Goal: Check status: Check status

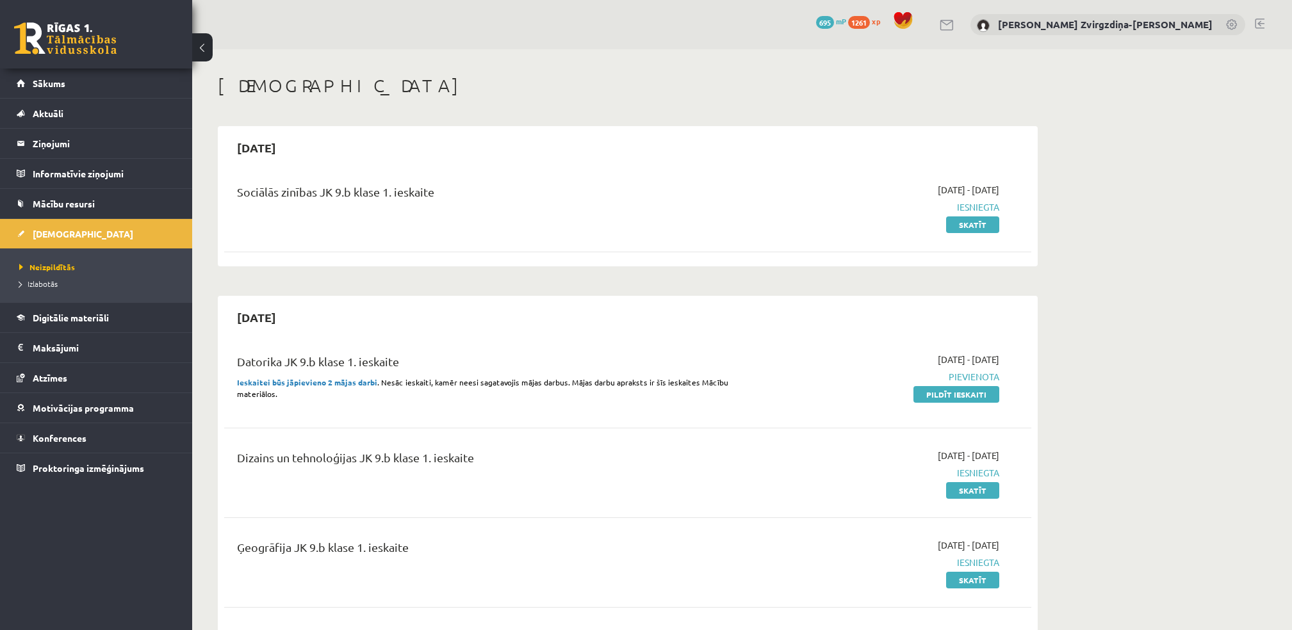
scroll to position [310, 0]
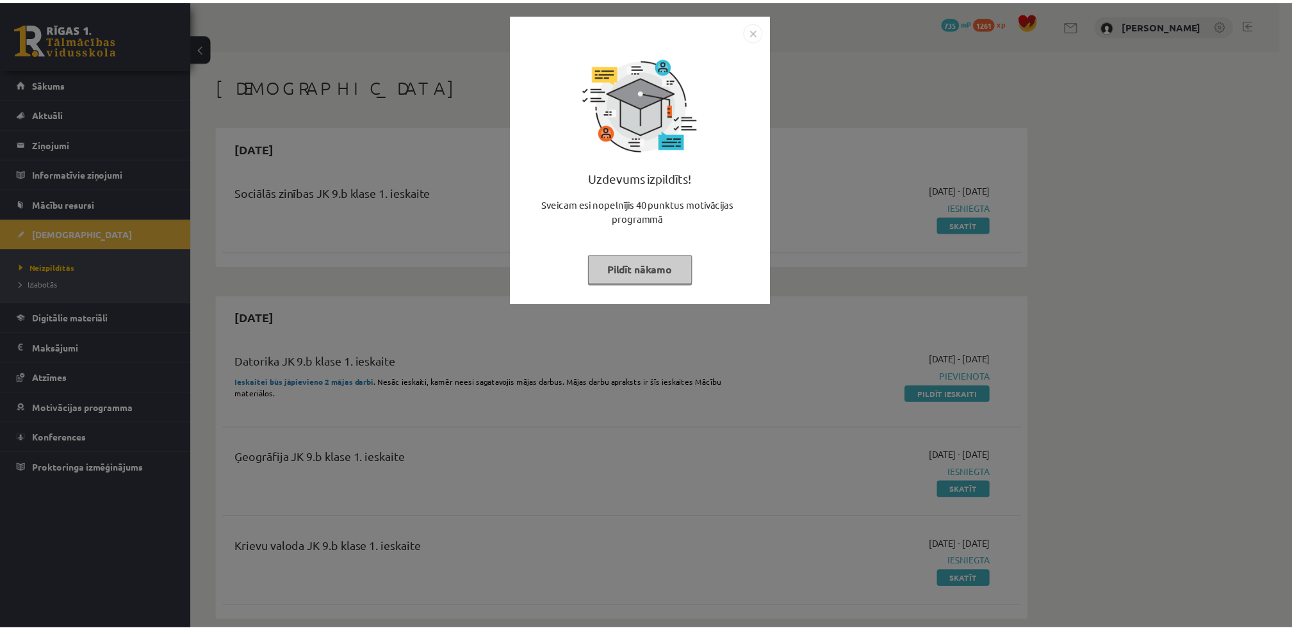
scroll to position [310, 0]
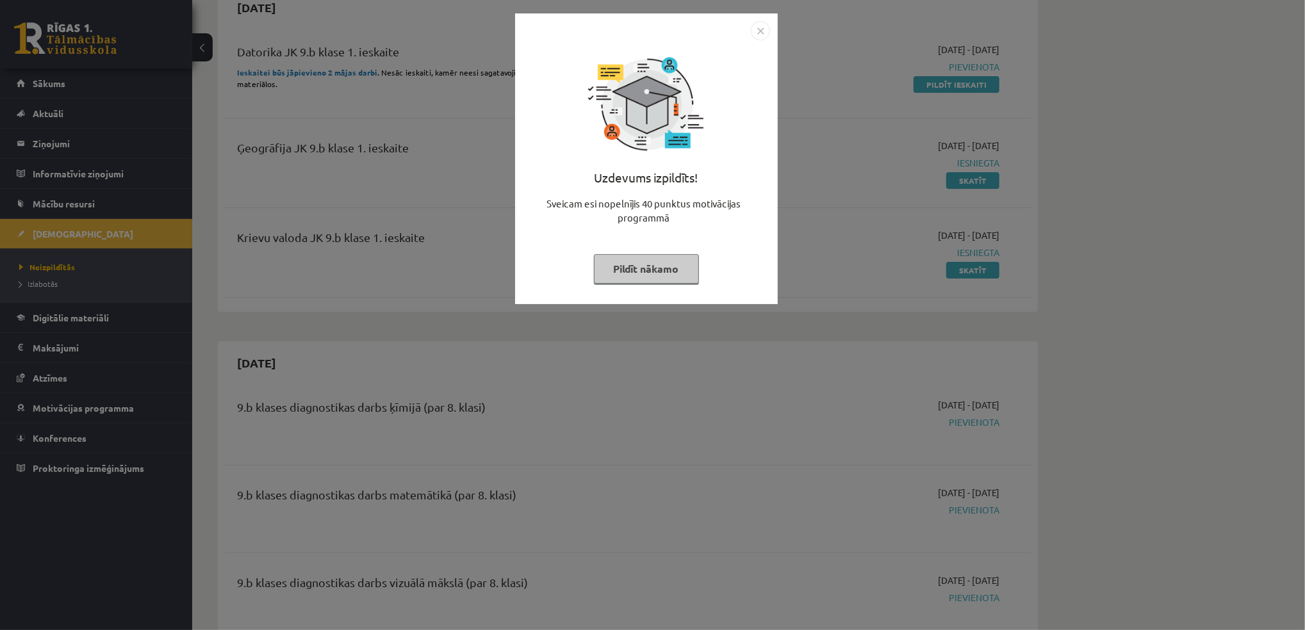
click at [658, 272] on button "Pildīt nākamo" at bounding box center [646, 268] width 105 height 29
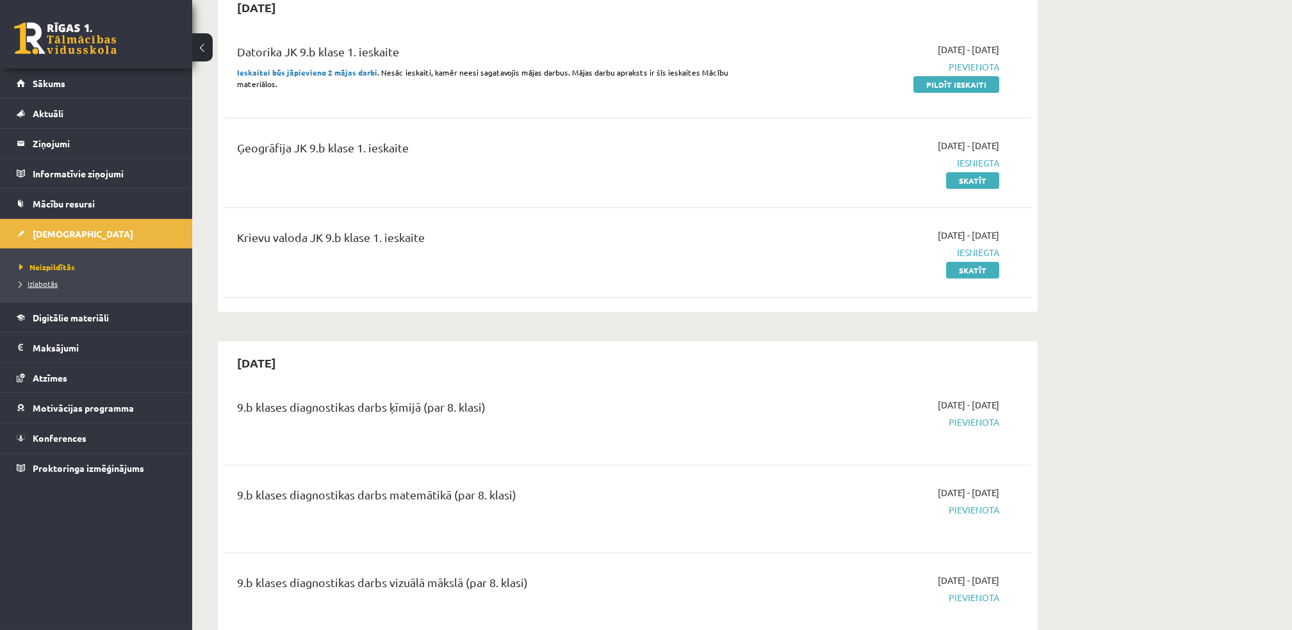
click at [26, 285] on span "Izlabotās" at bounding box center [38, 284] width 38 height 10
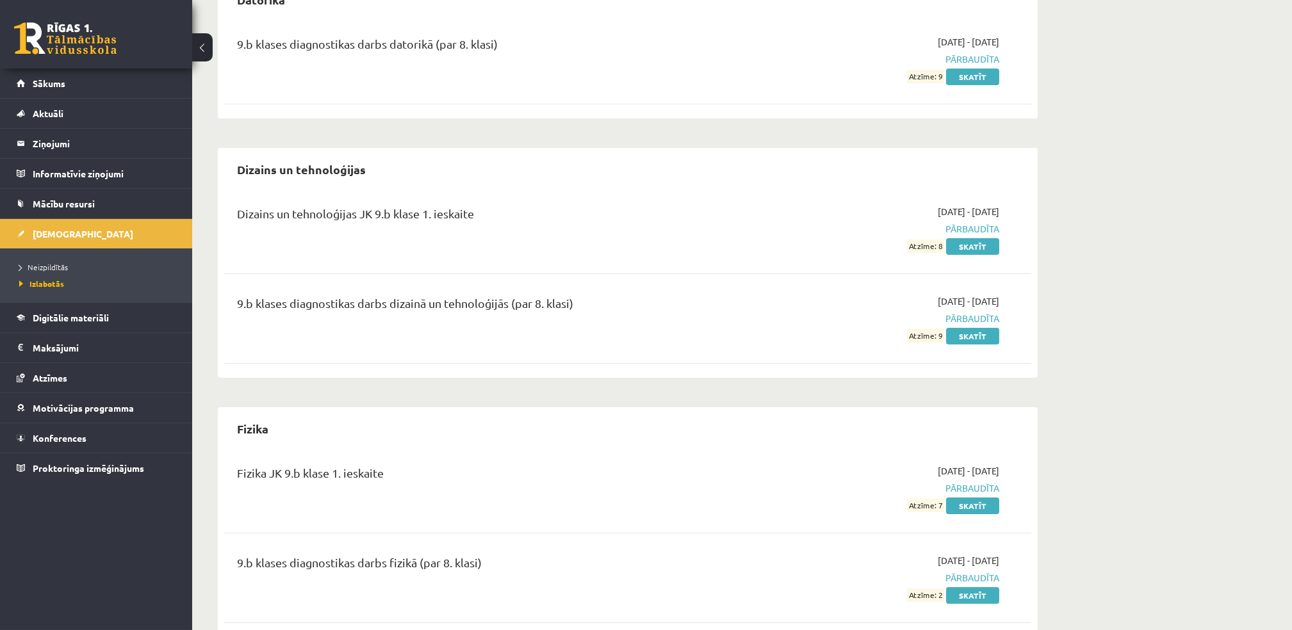
scroll to position [670, 0]
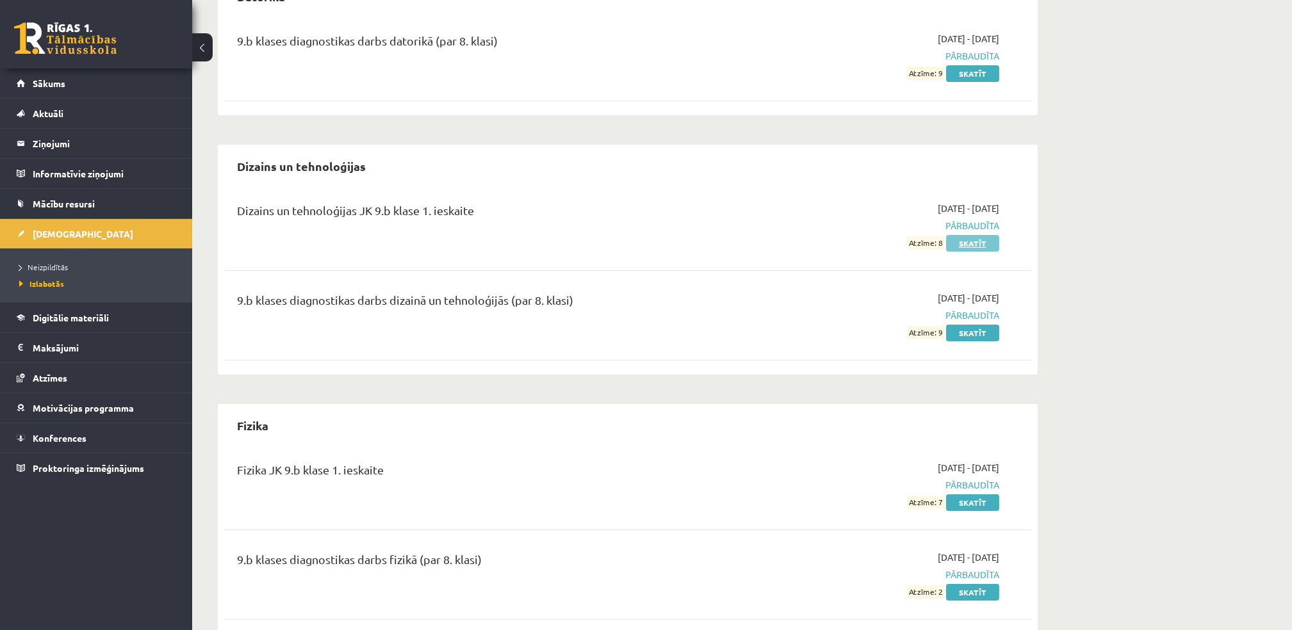
click at [975, 246] on link "Skatīt" at bounding box center [972, 243] width 53 height 17
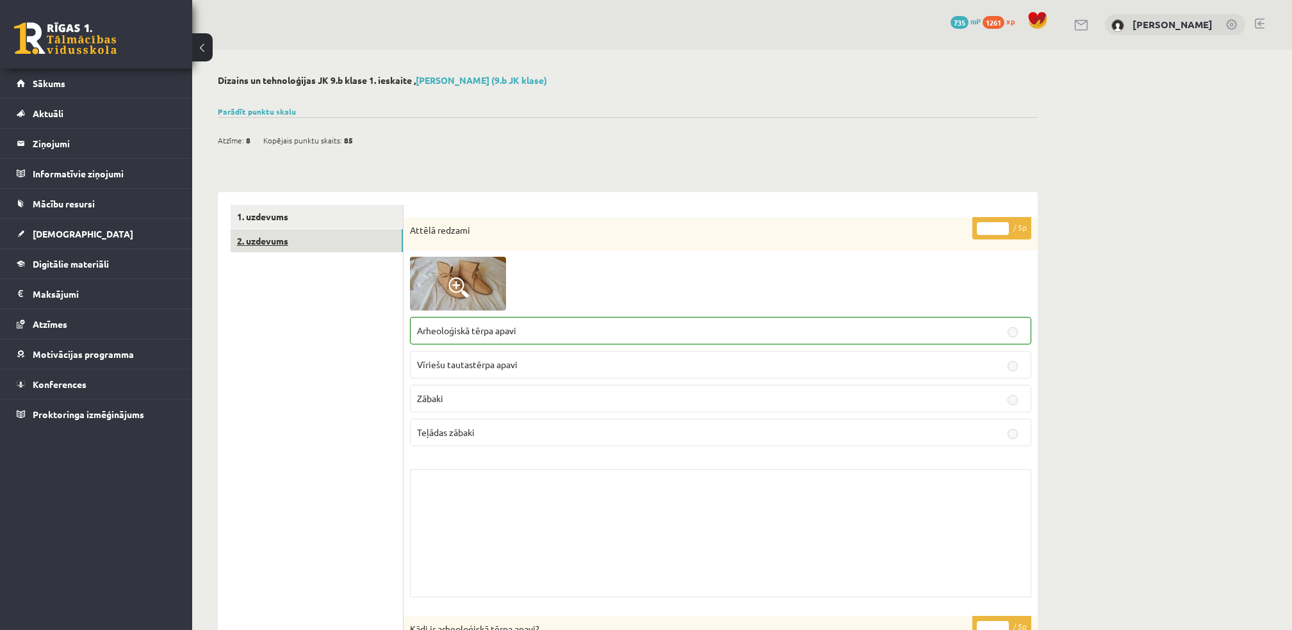
click at [346, 234] on link "2. uzdevums" at bounding box center [317, 241] width 172 height 24
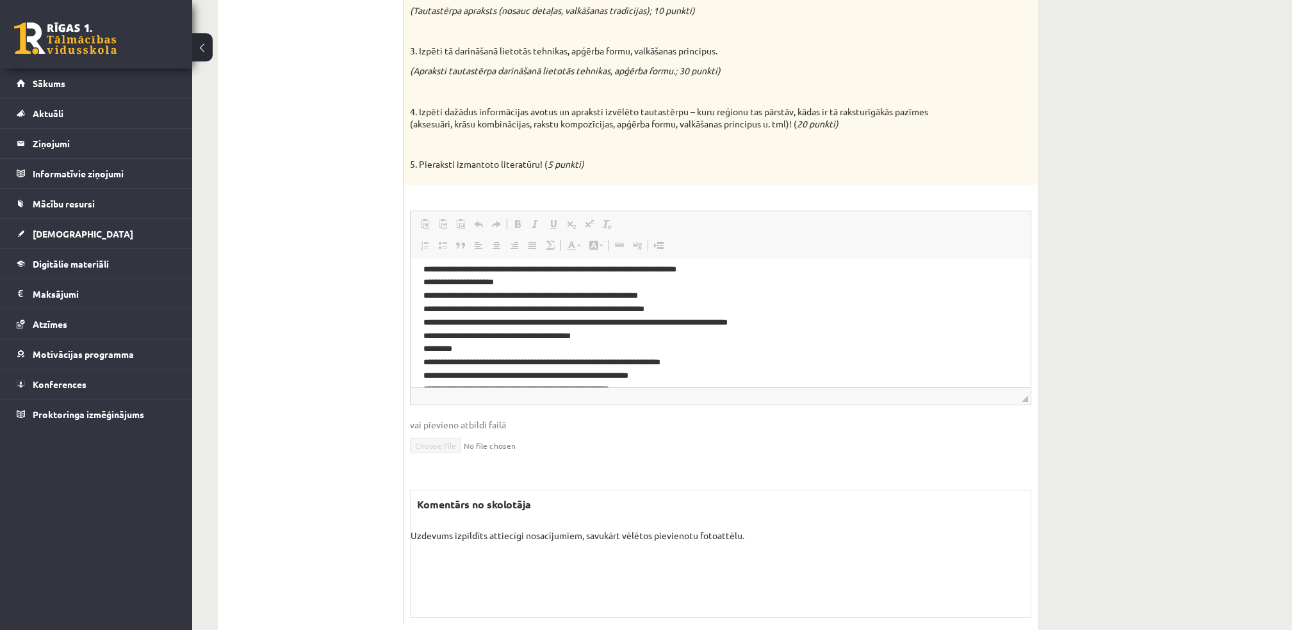
scroll to position [170, 0]
click at [427, 324] on p "**********" at bounding box center [713, 382] width 581 height 560
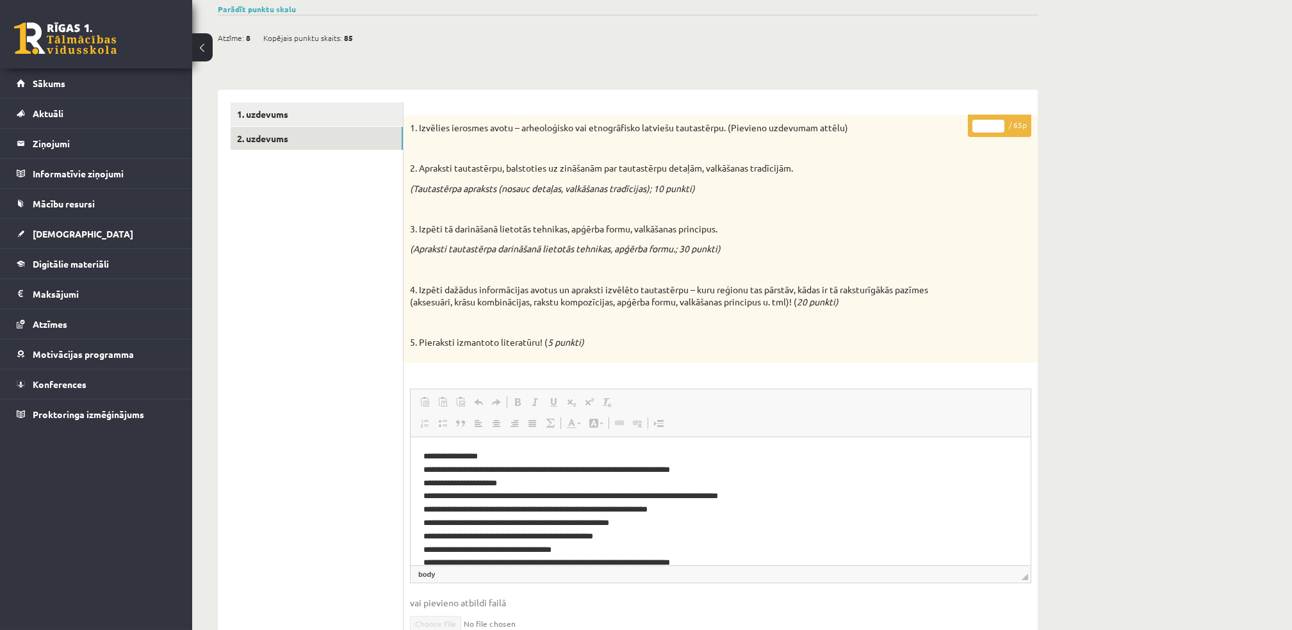
scroll to position [101, 0]
click at [32, 76] on link "Sākums" at bounding box center [96, 83] width 159 height 29
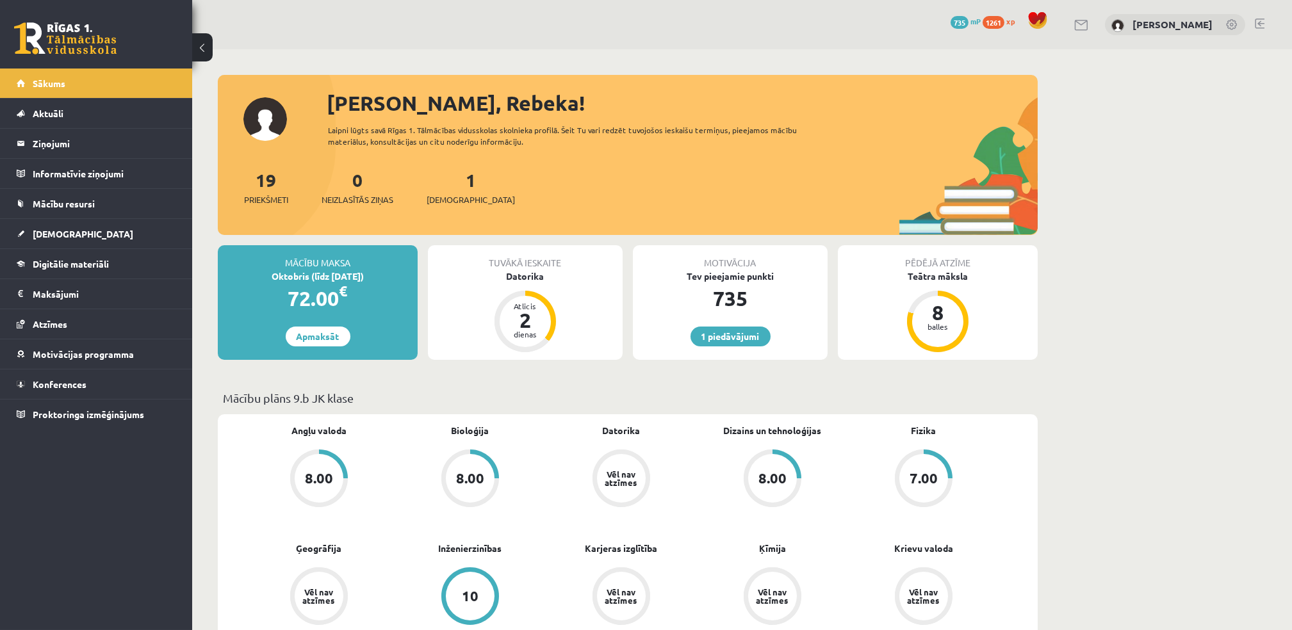
click at [843, 22] on div "1 Dāvanas 735 mP 1261 xp Rebeka Zvirgzdiņa-Stepanova" at bounding box center [742, 24] width 1100 height 49
